Goal: Task Accomplishment & Management: Manage account settings

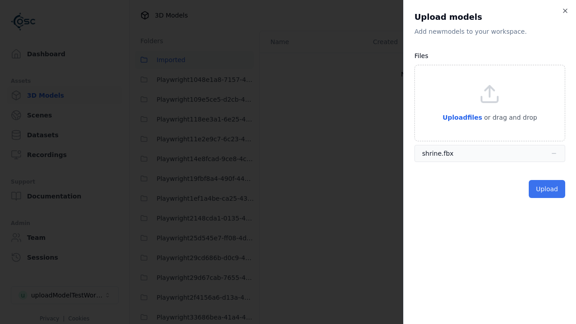
click at [548, 189] on button "Upload" at bounding box center [547, 189] width 36 height 18
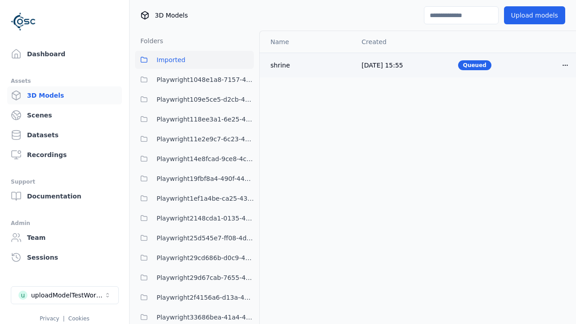
click at [566, 65] on html "Support Dashboard Assets 3D Models Scenes Datasets Recordings Support Documenta…" at bounding box center [288, 162] width 576 height 324
click at [546, 100] on div "Delete" at bounding box center [545, 100] width 53 height 14
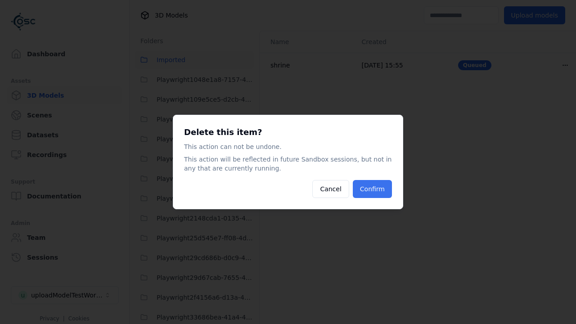
click at [374, 189] on button "Confirm" at bounding box center [372, 189] width 39 height 18
